Goal: Information Seeking & Learning: Stay updated

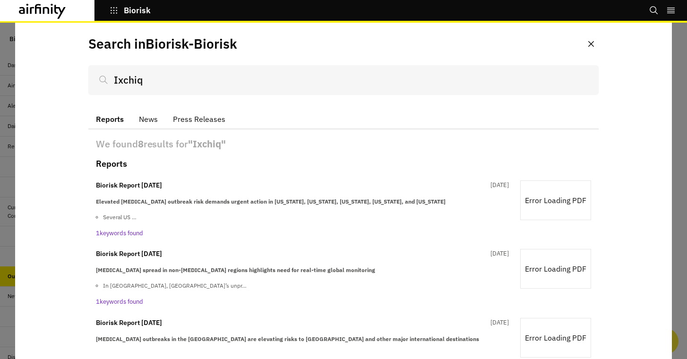
click at [2, 164] on div at bounding box center [343, 191] width 687 height 337
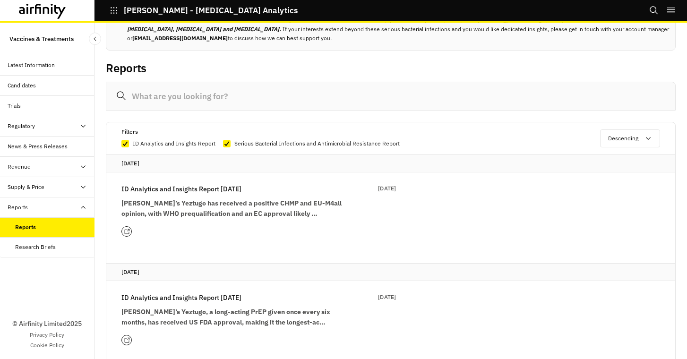
scroll to position [58, 0]
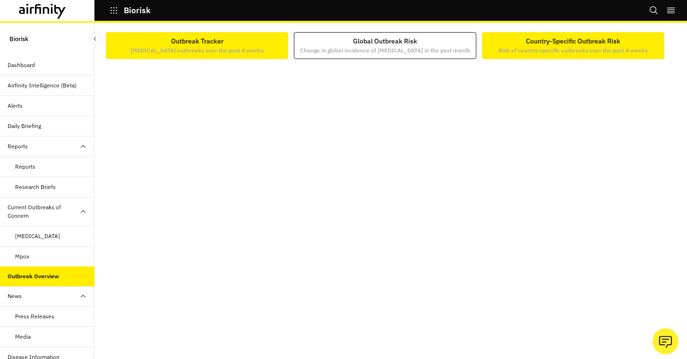
click at [223, 39] on div "Outbreak Tracker [MEDICAL_DATA] outbreaks over the past 4 weeks" at bounding box center [196, 45] width 133 height 18
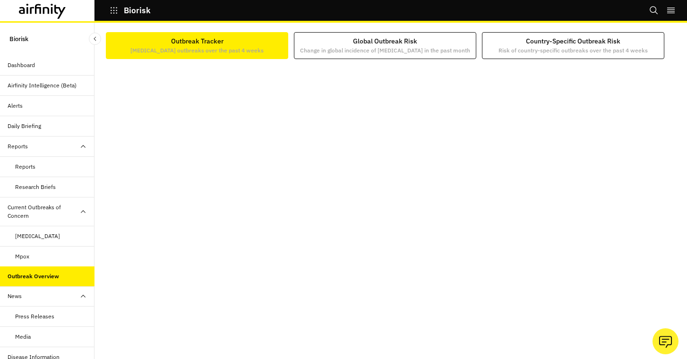
click at [347, 63] on div at bounding box center [391, 201] width 570 height 285
click at [34, 271] on div "Outbreak Overview" at bounding box center [47, 277] width 95 height 20
